Goal: Check status: Check status

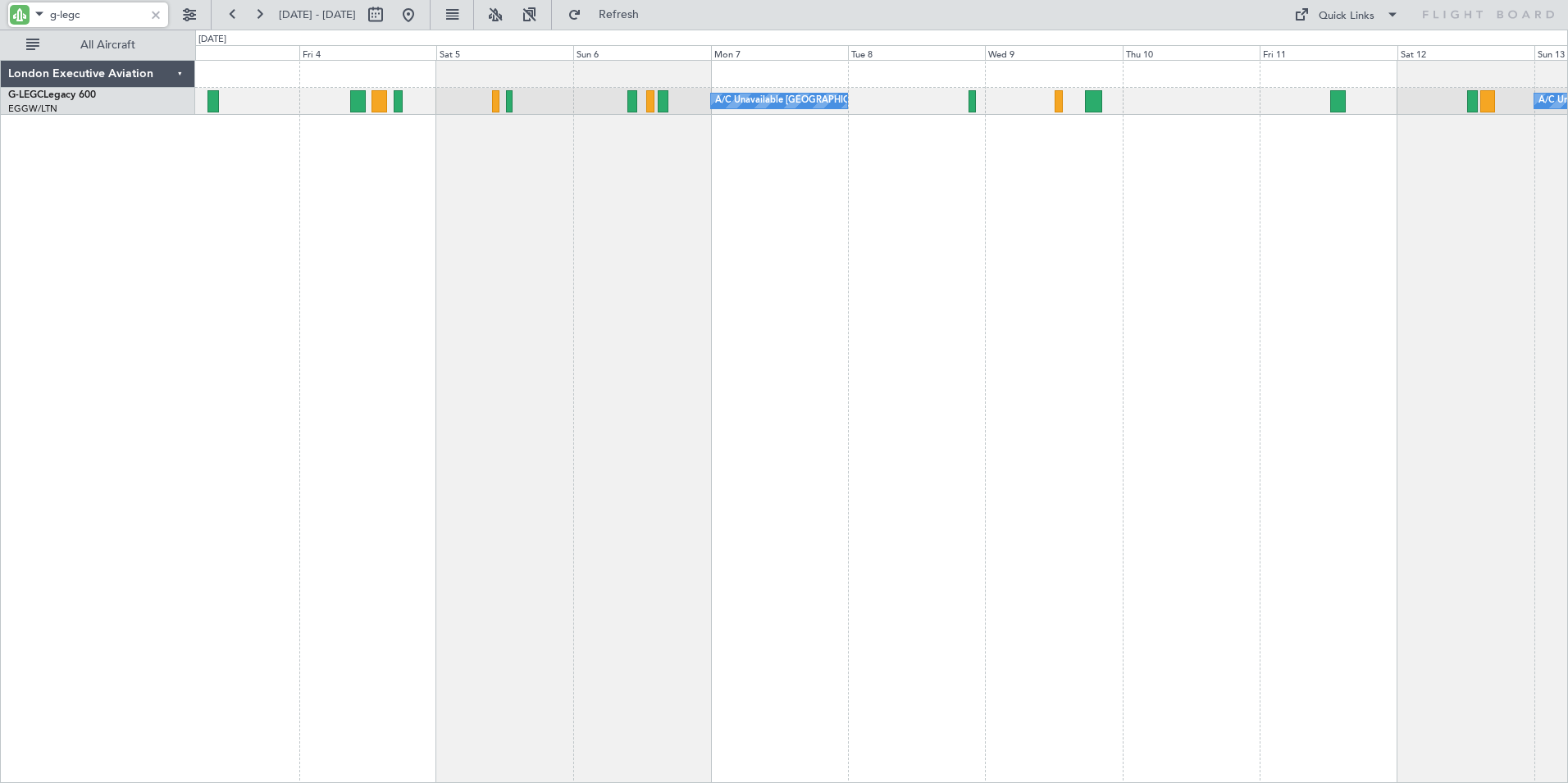
drag, startPoint x: 82, startPoint y: 15, endPoint x: 34, endPoint y: 22, distance: 48.5
click at [34, 22] on div "g-legc" at bounding box center [87, 14] width 160 height 25
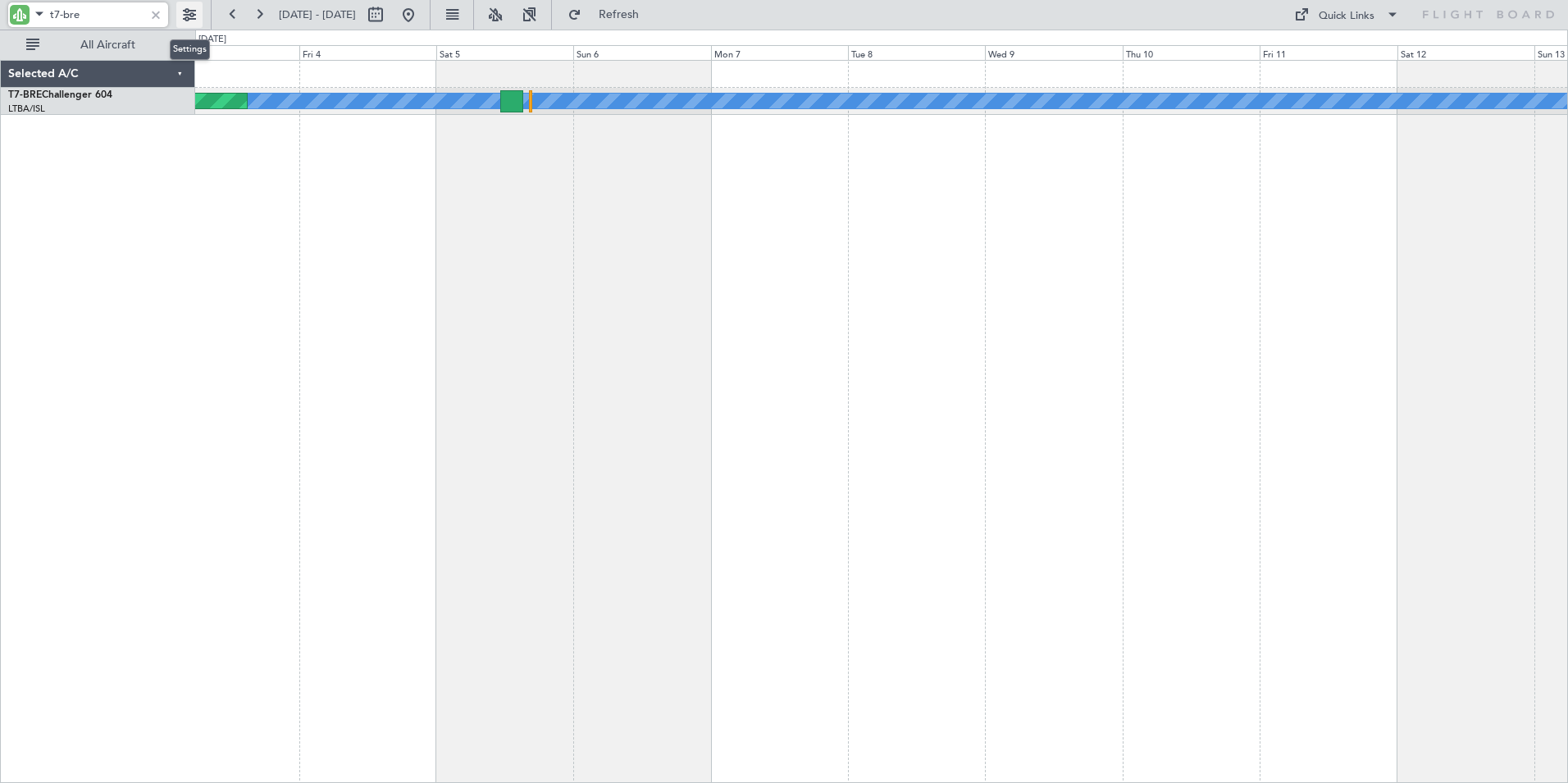
type input "t7-bre"
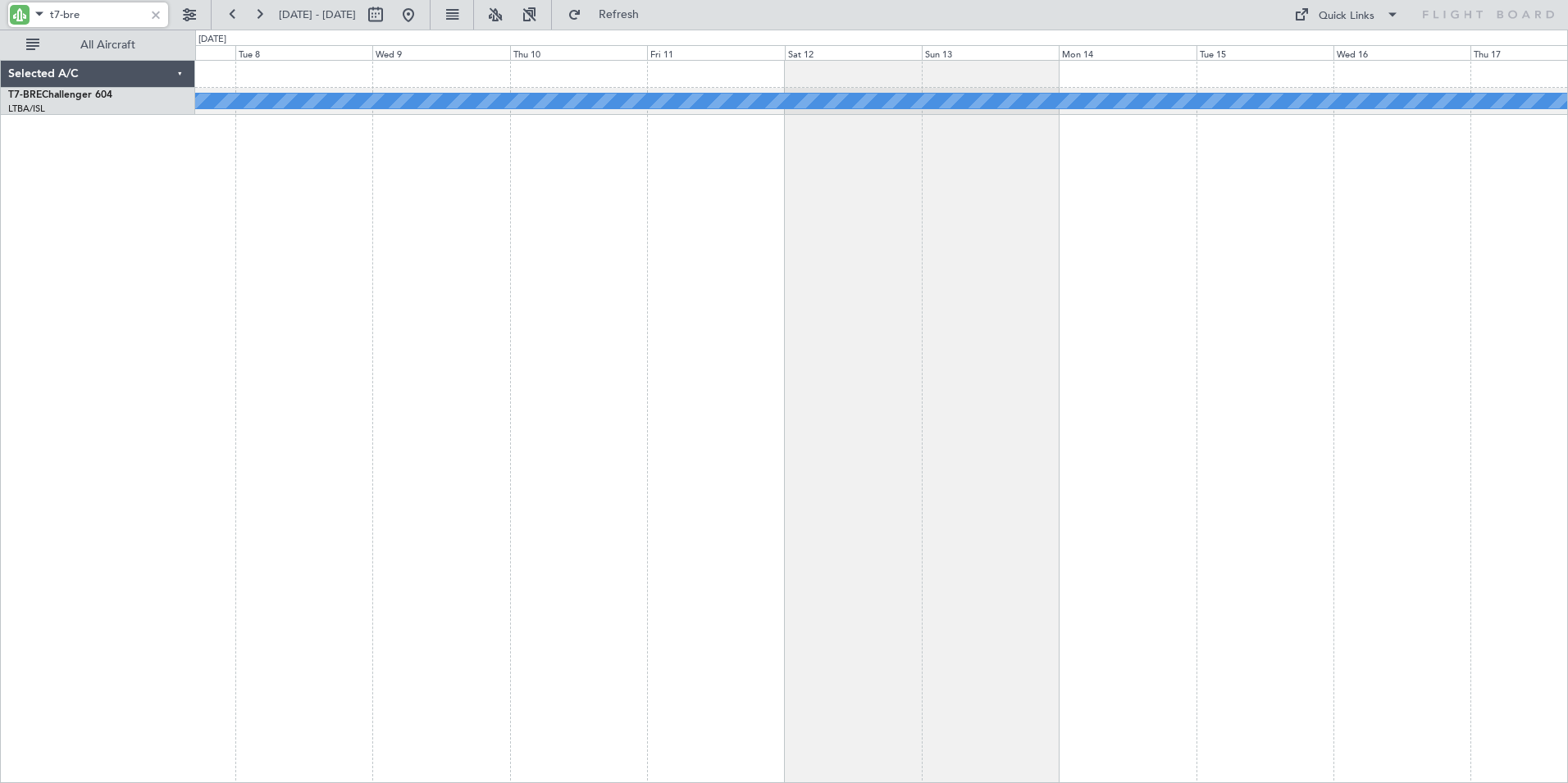
click at [358, 251] on div "A/C Unavailable" at bounding box center [882, 421] width 1373 height 723
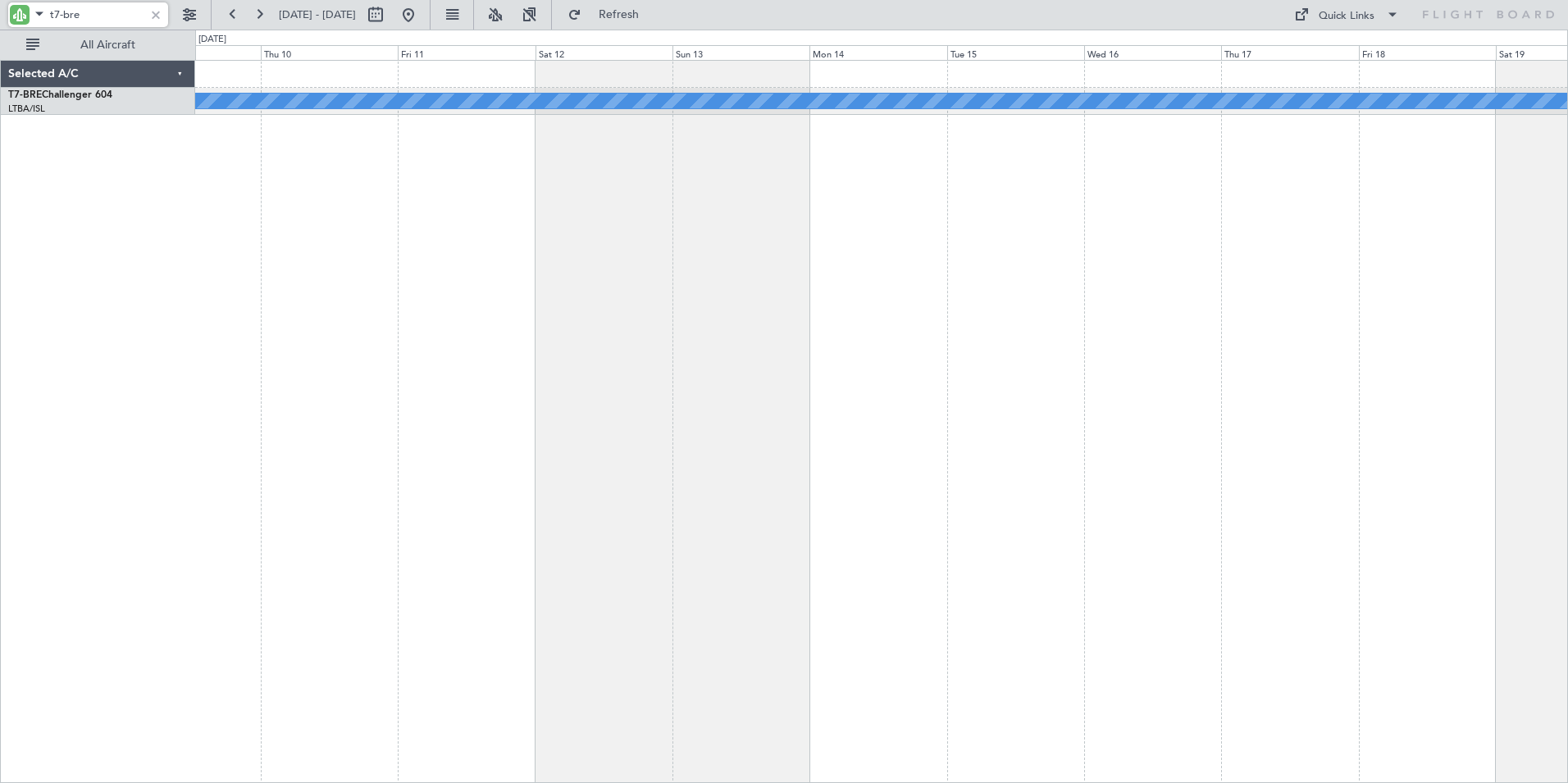
click at [695, 248] on div "A/C Unavailable [PERSON_NAME][GEOGRAPHIC_DATA] ([GEOGRAPHIC_DATA][PERSON_NAME])" at bounding box center [882, 421] width 1373 height 723
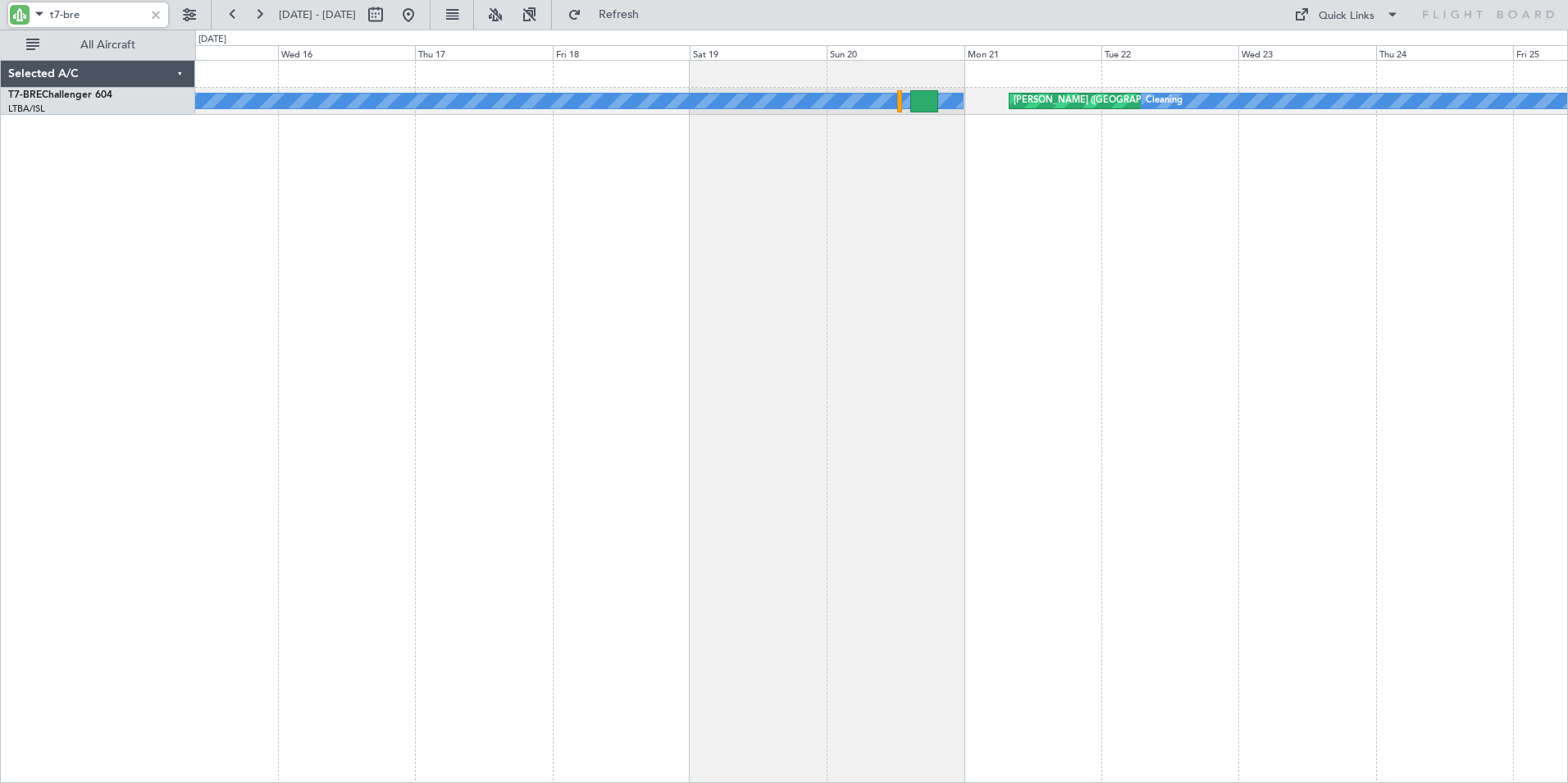
click at [344, 199] on div "A/C Unavailable [PERSON_NAME][GEOGRAPHIC_DATA] ([GEOGRAPHIC_DATA][PERSON_NAME])…" at bounding box center [882, 421] width 1373 height 723
drag, startPoint x: 86, startPoint y: 17, endPoint x: 16, endPoint y: 6, distance: 70.9
click at [16, 6] on div "t7-bre" at bounding box center [87, 14] width 160 height 25
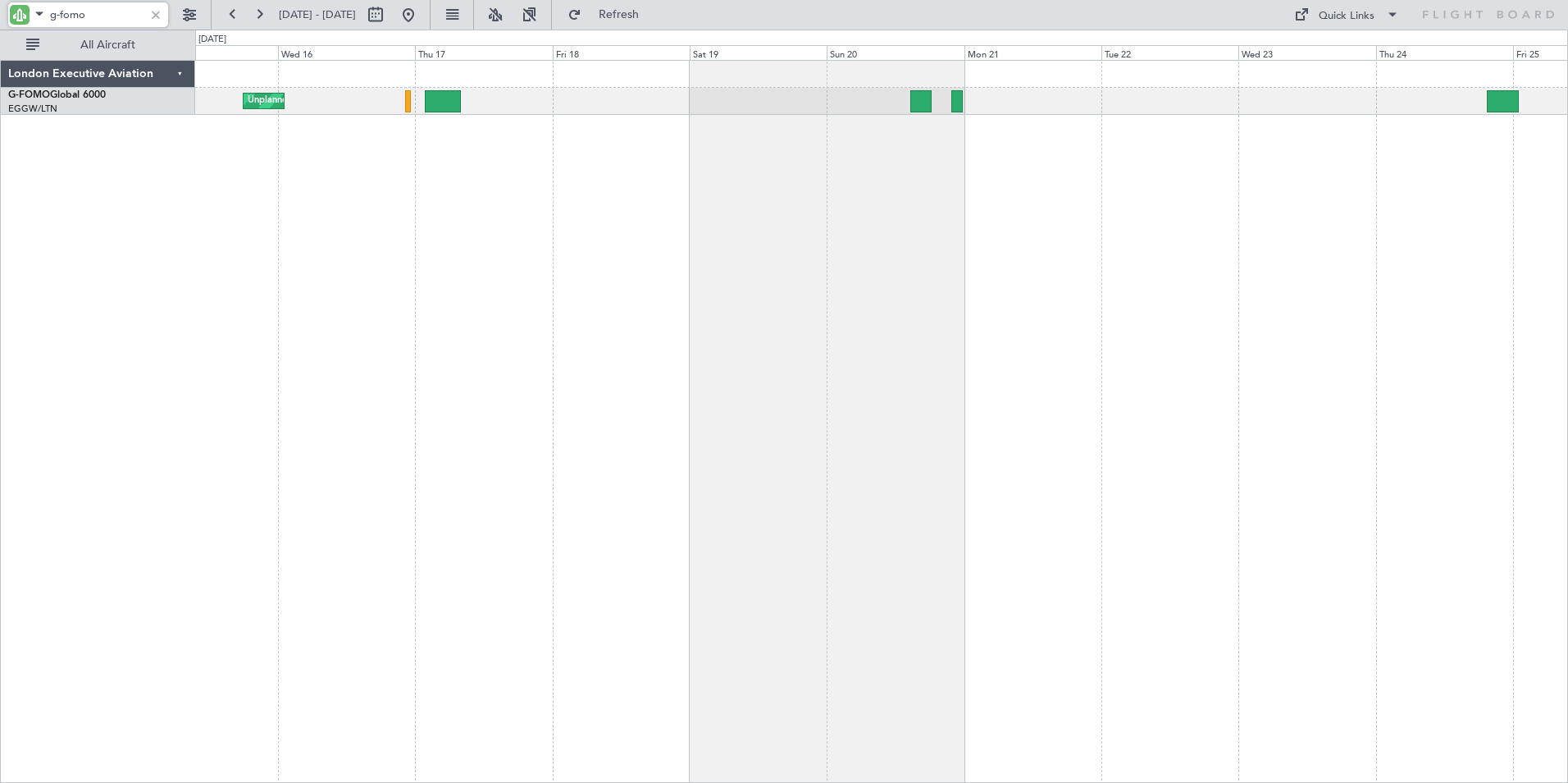
type input "g-fomo"
click at [229, 12] on button at bounding box center [233, 15] width 26 height 26
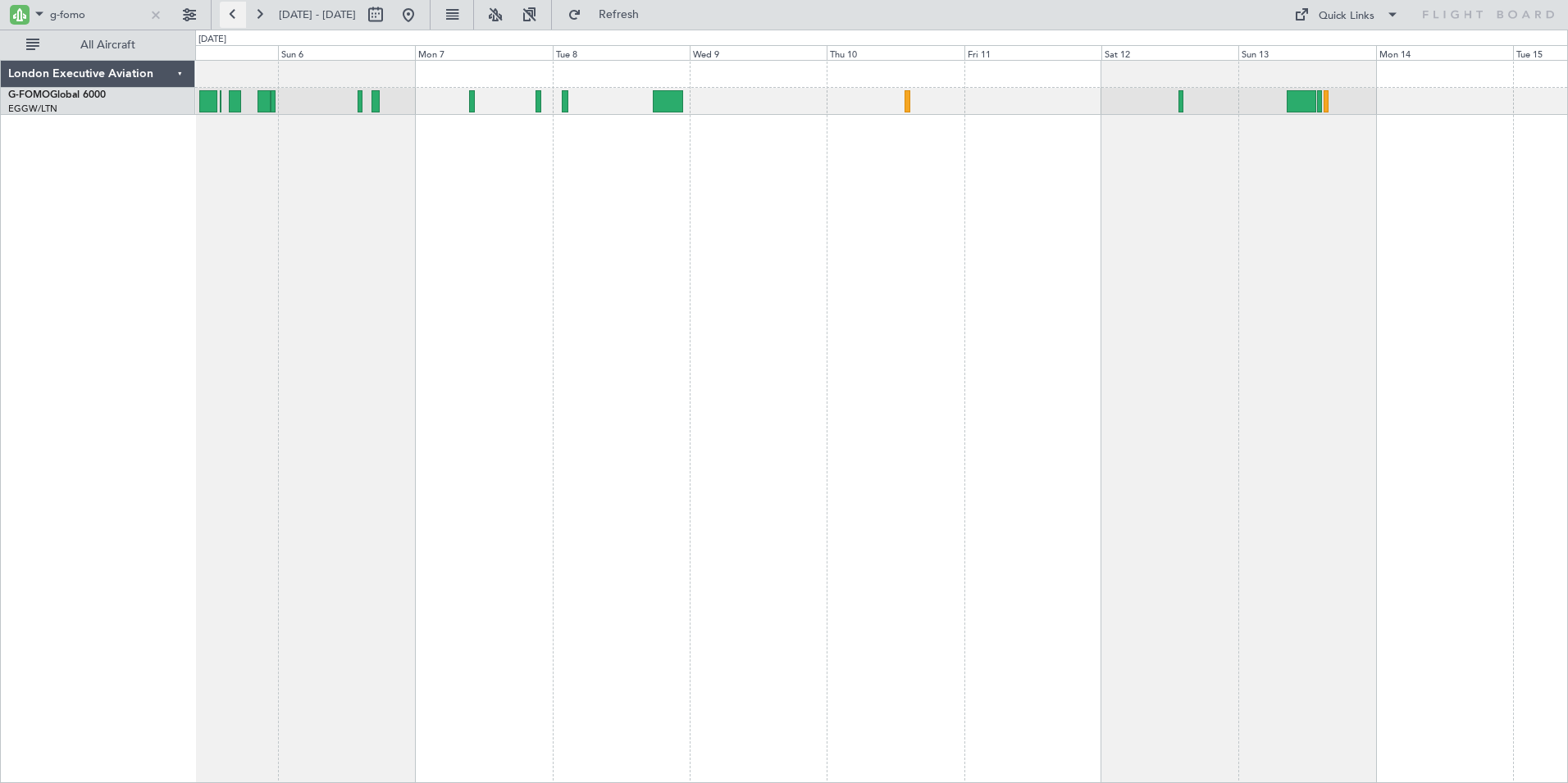
click at [229, 12] on button at bounding box center [233, 15] width 26 height 26
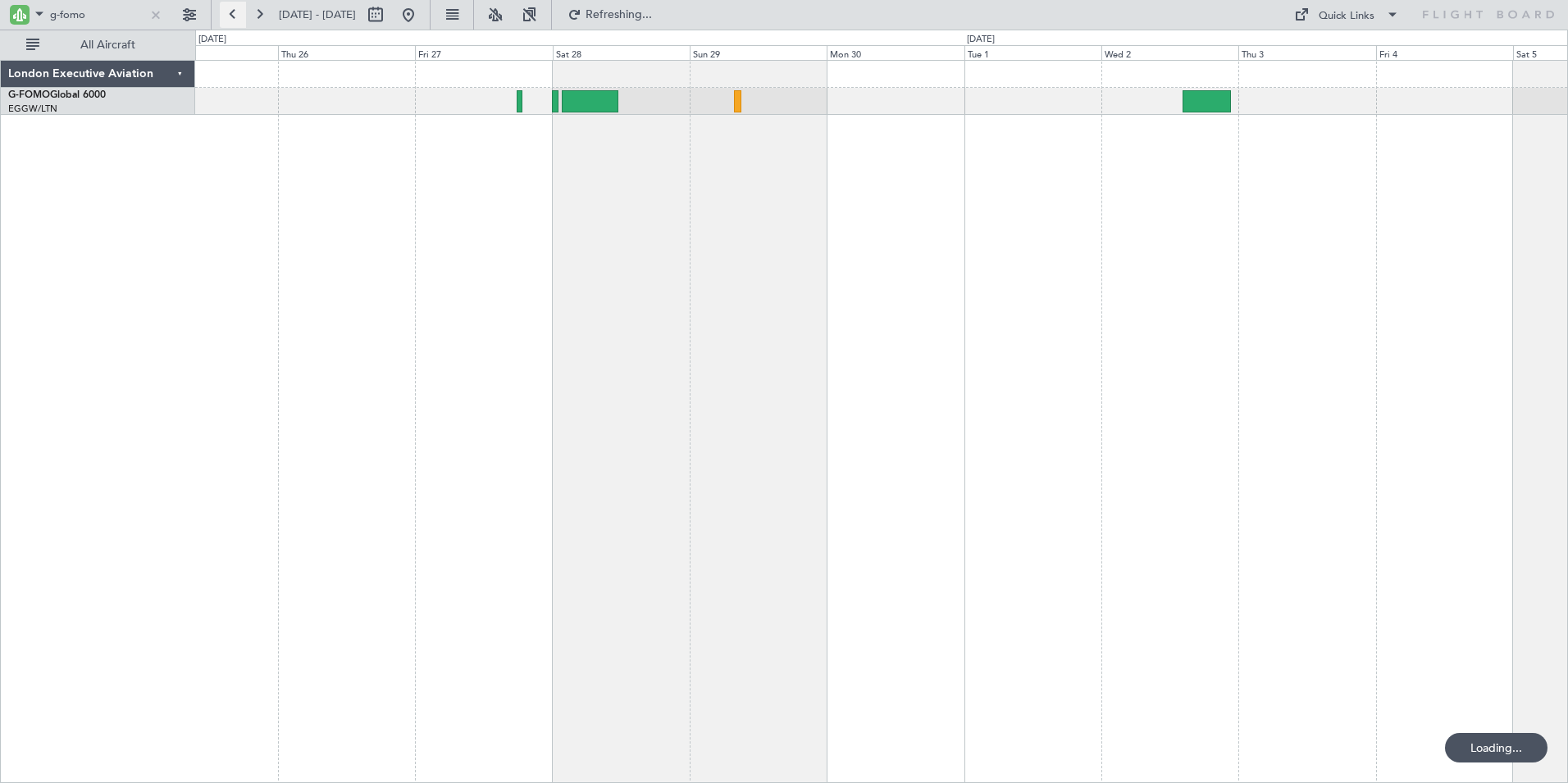
click at [229, 12] on button at bounding box center [233, 15] width 26 height 26
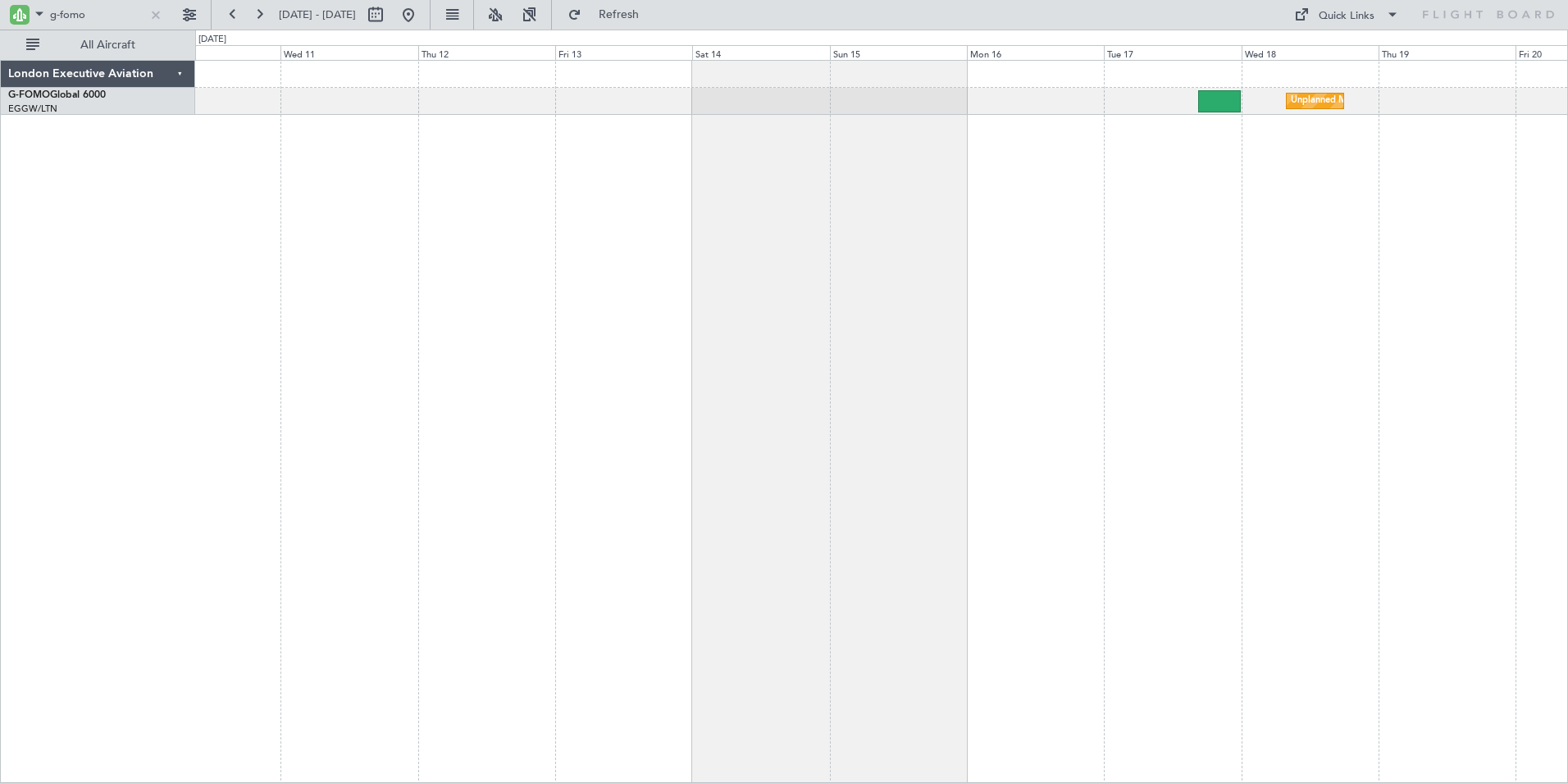
click at [1108, 205] on div "Unplanned Maint [GEOGRAPHIC_DATA] ([GEOGRAPHIC_DATA])" at bounding box center [882, 421] width 1373 height 723
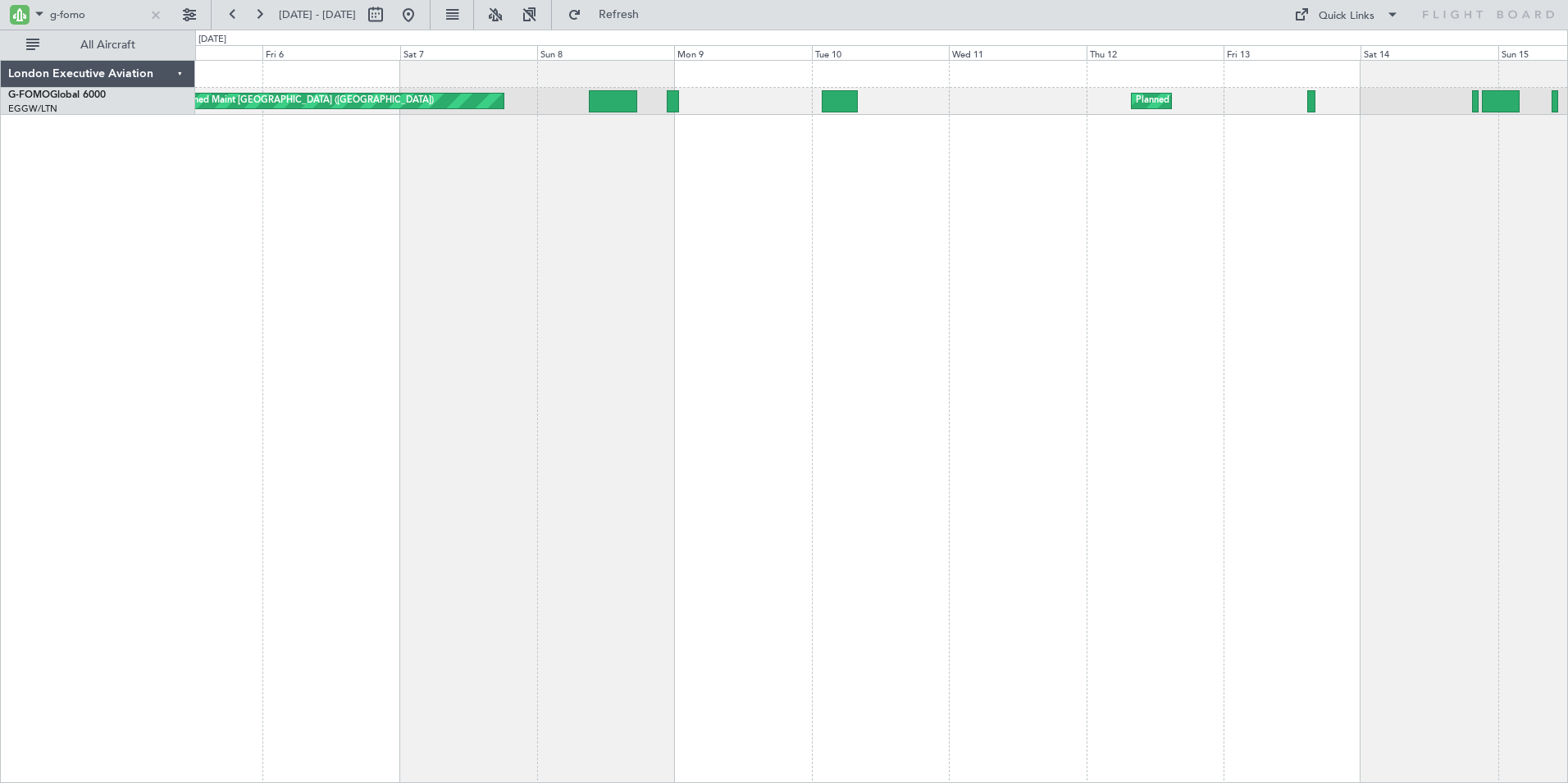
click at [1105, 188] on div "Planned Maint [GEOGRAPHIC_DATA] ([GEOGRAPHIC_DATA]) Planned Maint [GEOGRAPHIC_D…" at bounding box center [882, 421] width 1373 height 723
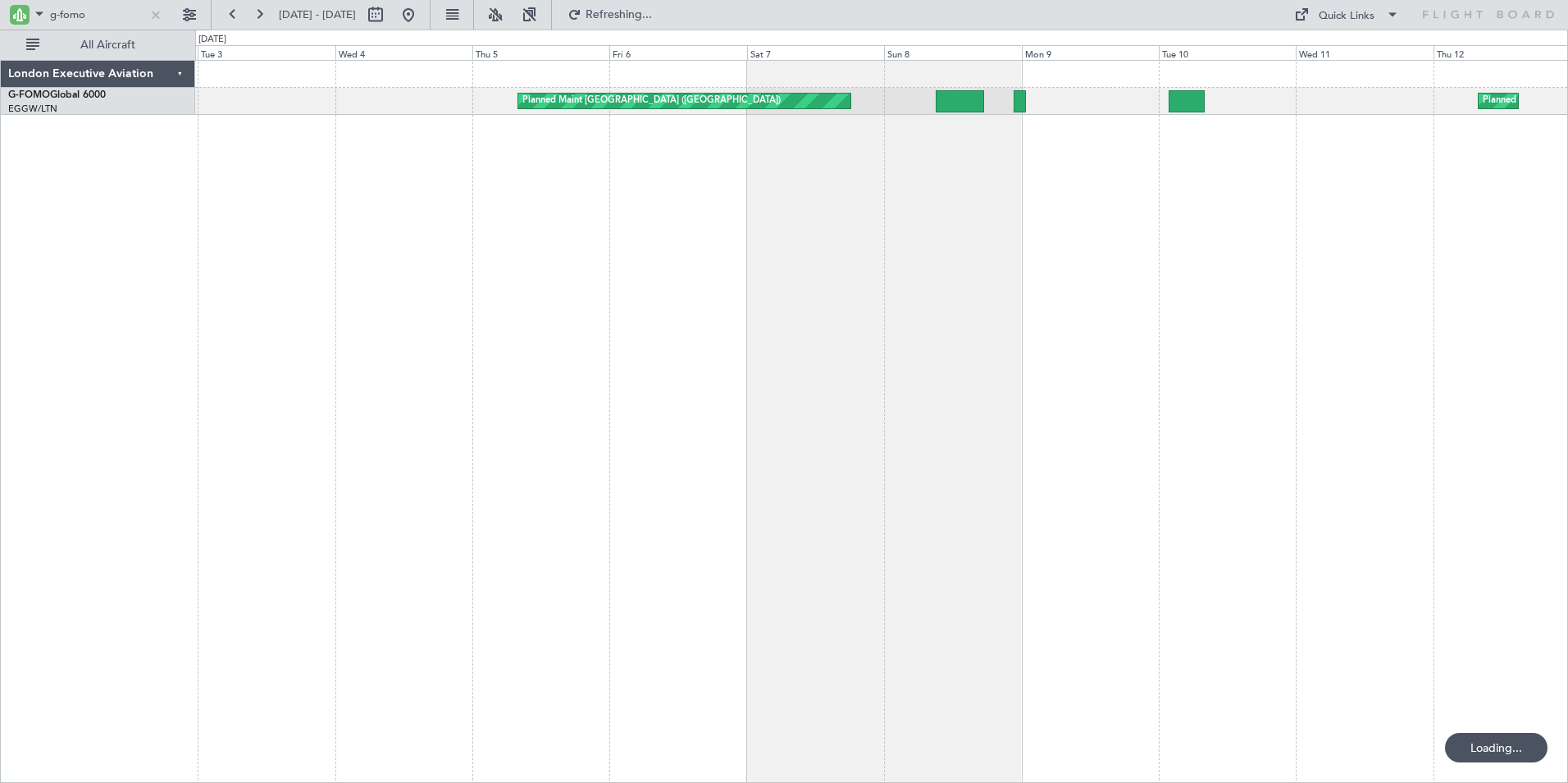
click at [742, 171] on div "Planned Maint [GEOGRAPHIC_DATA] ([GEOGRAPHIC_DATA]) Planned Maint [GEOGRAPHIC_D…" at bounding box center [882, 421] width 1373 height 723
click at [258, 13] on button at bounding box center [259, 15] width 26 height 26
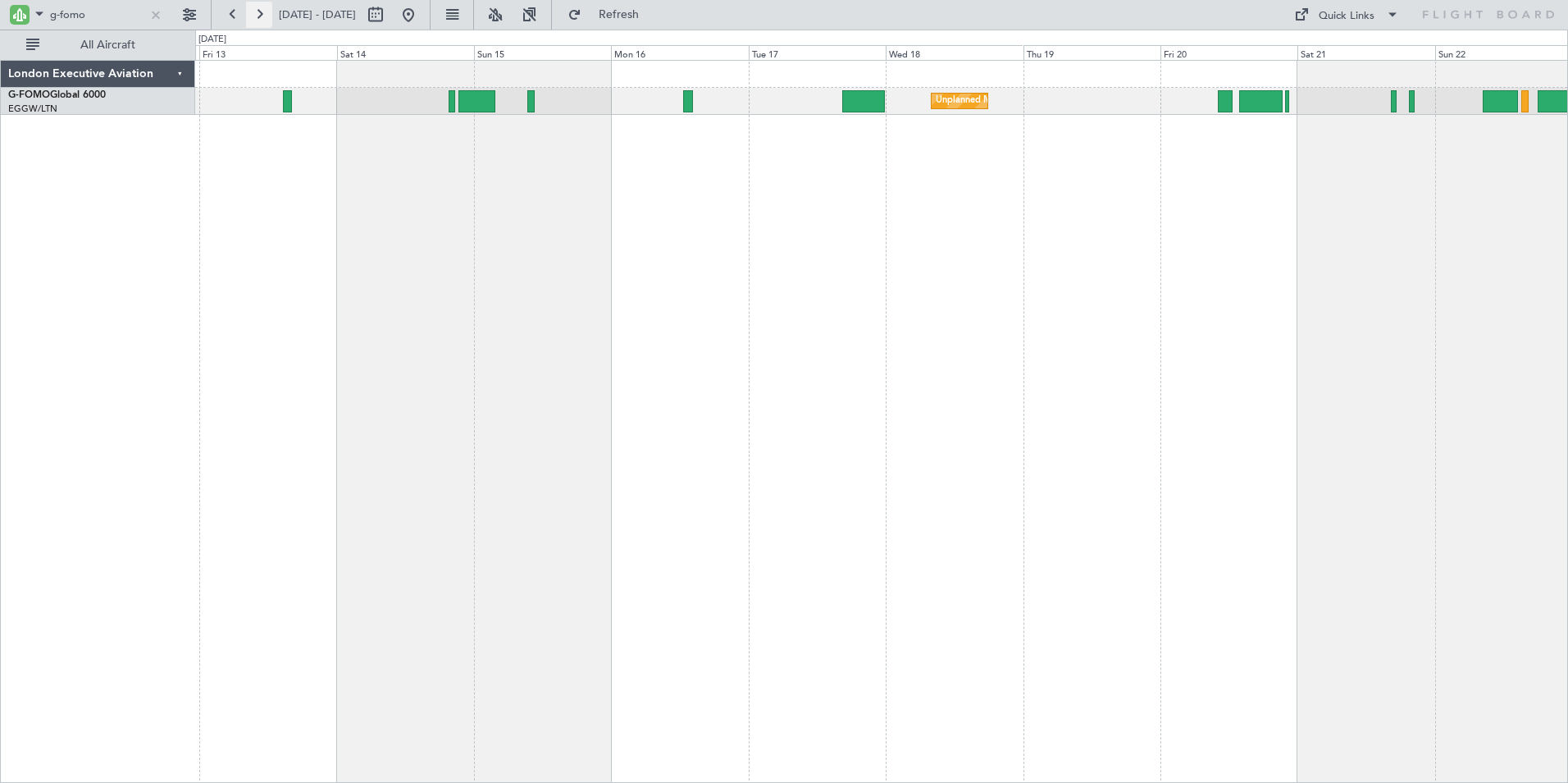
click at [258, 13] on button at bounding box center [259, 15] width 26 height 26
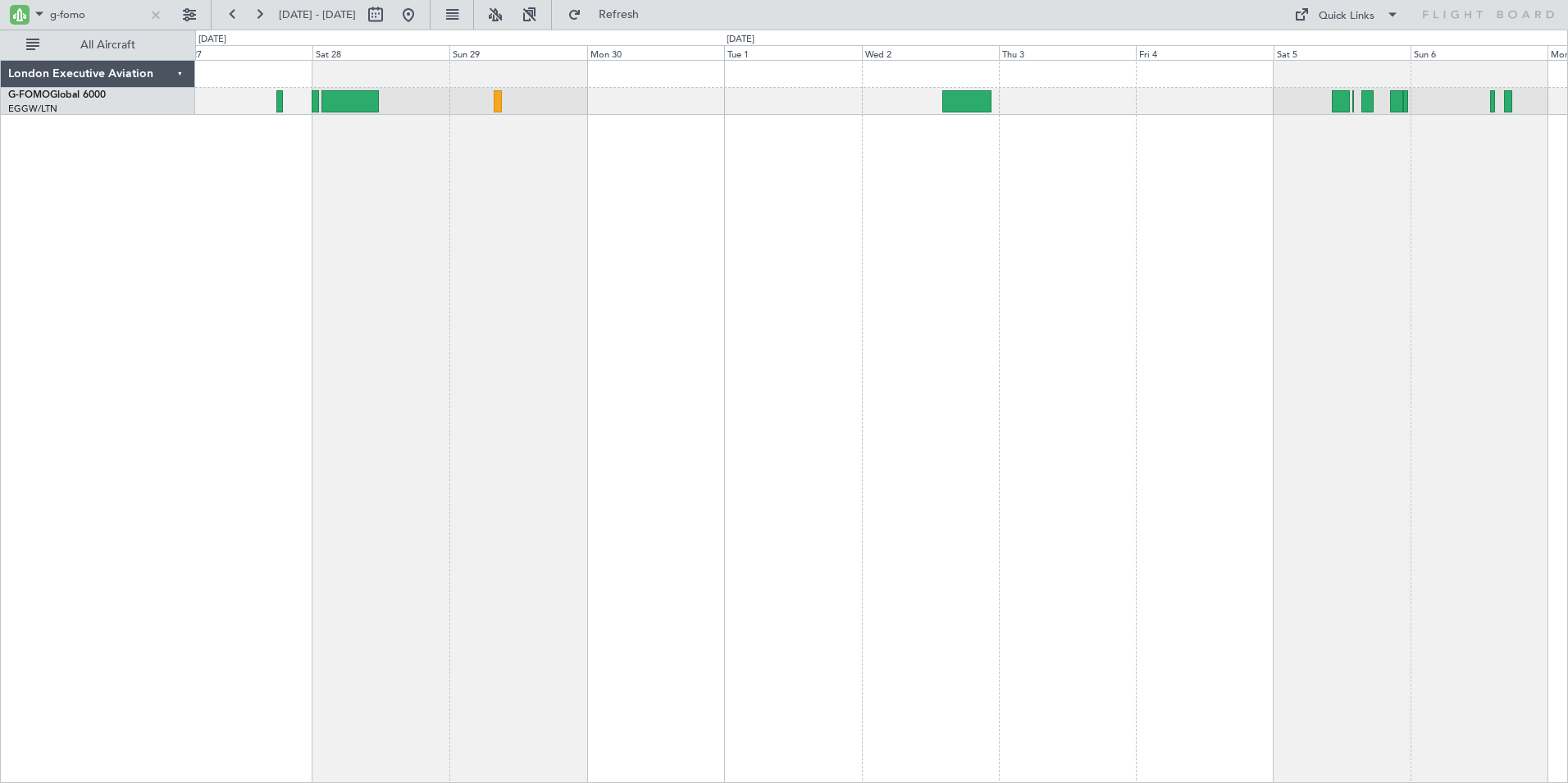
click at [699, 223] on div at bounding box center [882, 421] width 1373 height 723
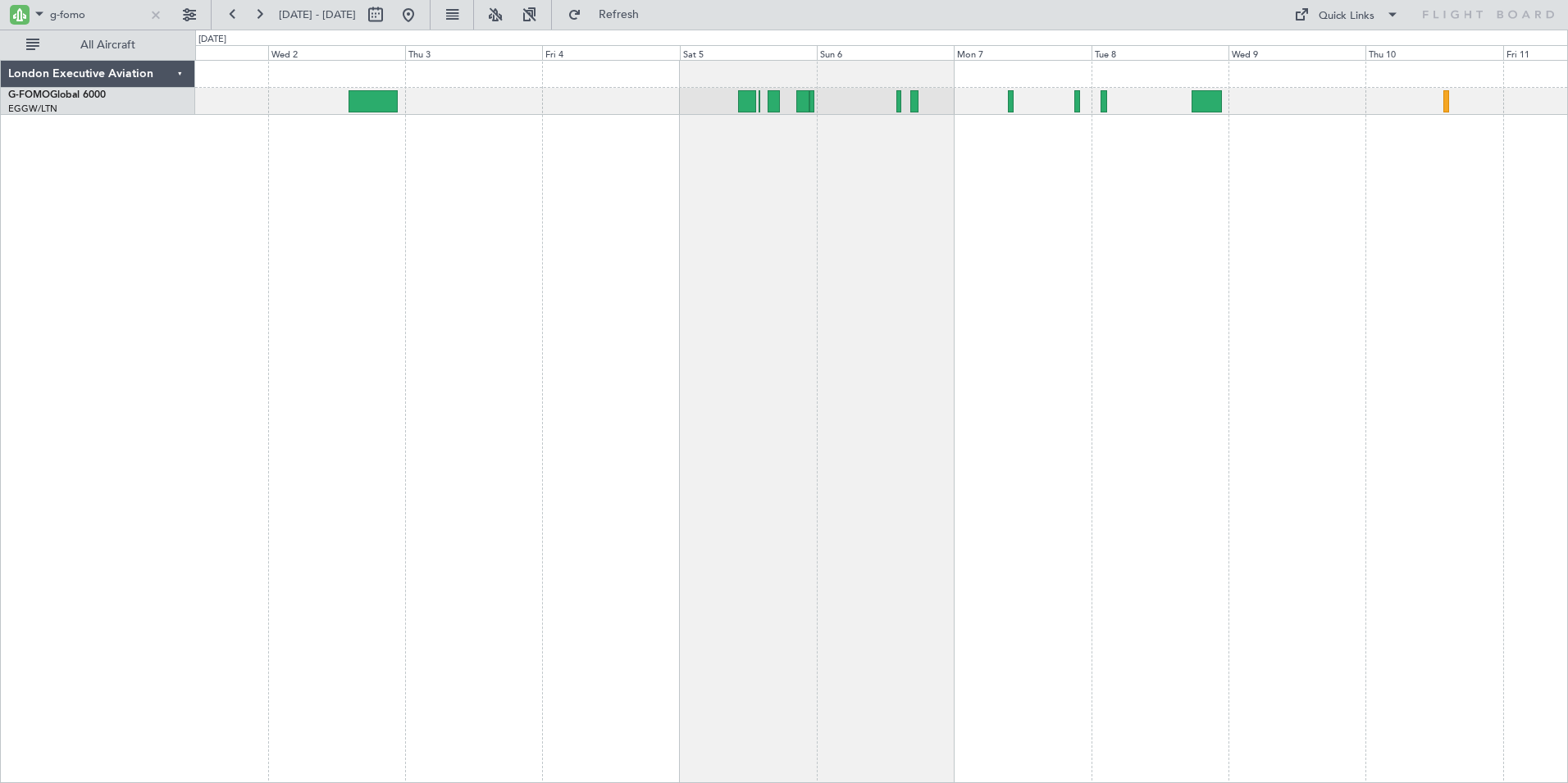
click at [428, 215] on div at bounding box center [882, 421] width 1373 height 723
